Goal: Find specific page/section: Find specific page/section

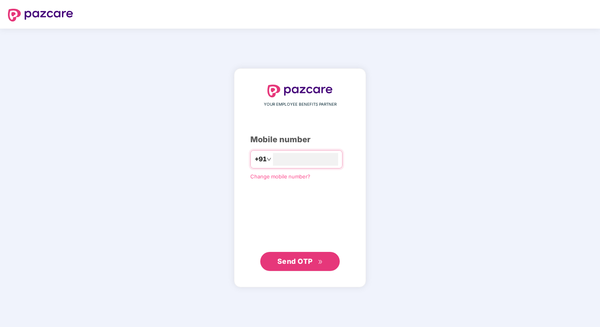
type input "**********"
click at [281, 260] on span "Send OTP" at bounding box center [294, 261] width 35 height 8
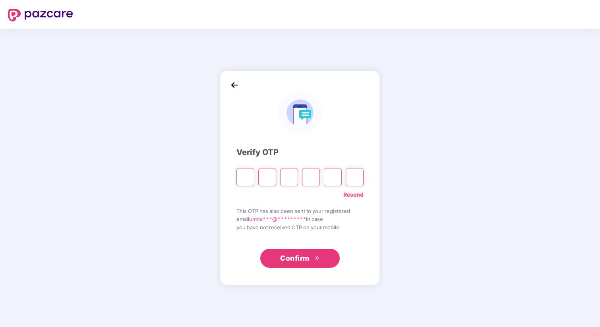
type input "*"
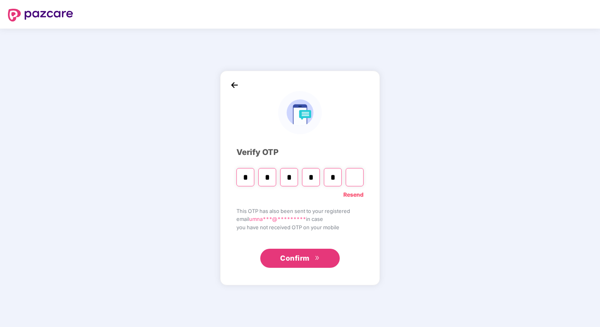
type input "*"
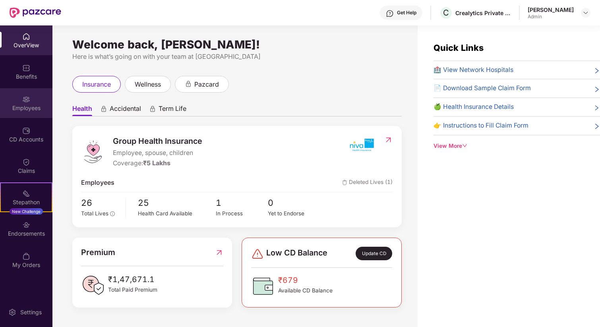
click at [28, 108] on div "Employees" at bounding box center [26, 108] width 52 height 8
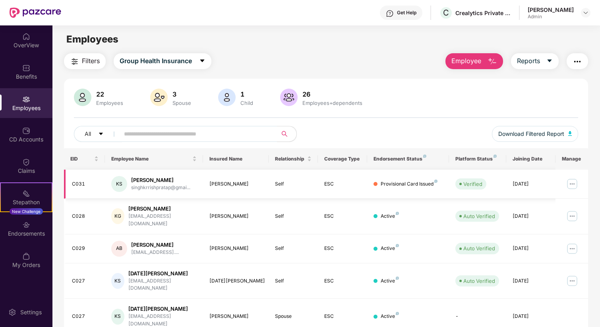
click at [435, 179] on td "Provisional Card Issued" at bounding box center [408, 184] width 82 height 29
click at [431, 181] on div "Provisional Card Issued" at bounding box center [409, 184] width 57 height 8
